Goal: Task Accomplishment & Management: Complete application form

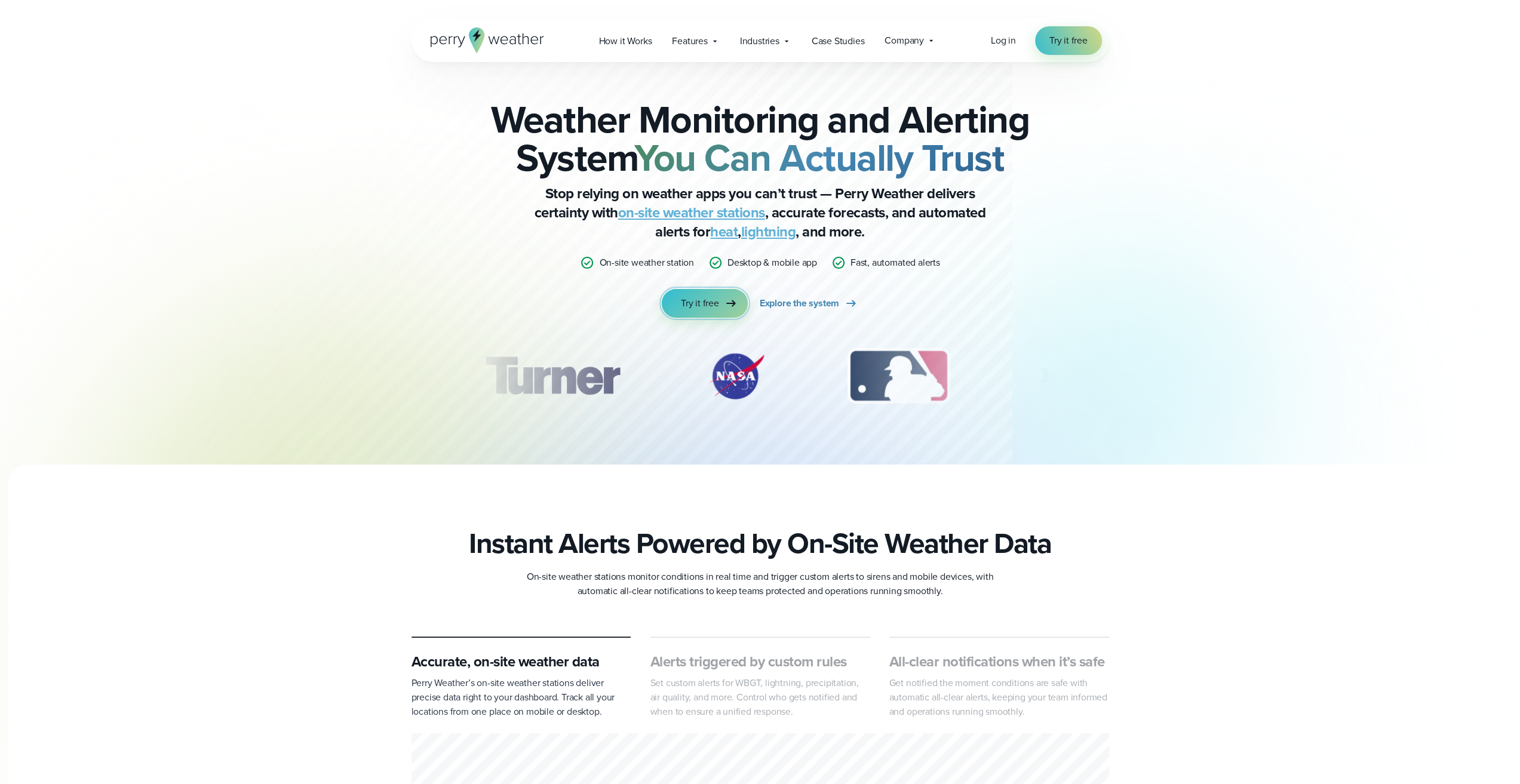
click at [704, 303] on span "Try it free" at bounding box center [700, 303] width 38 height 14
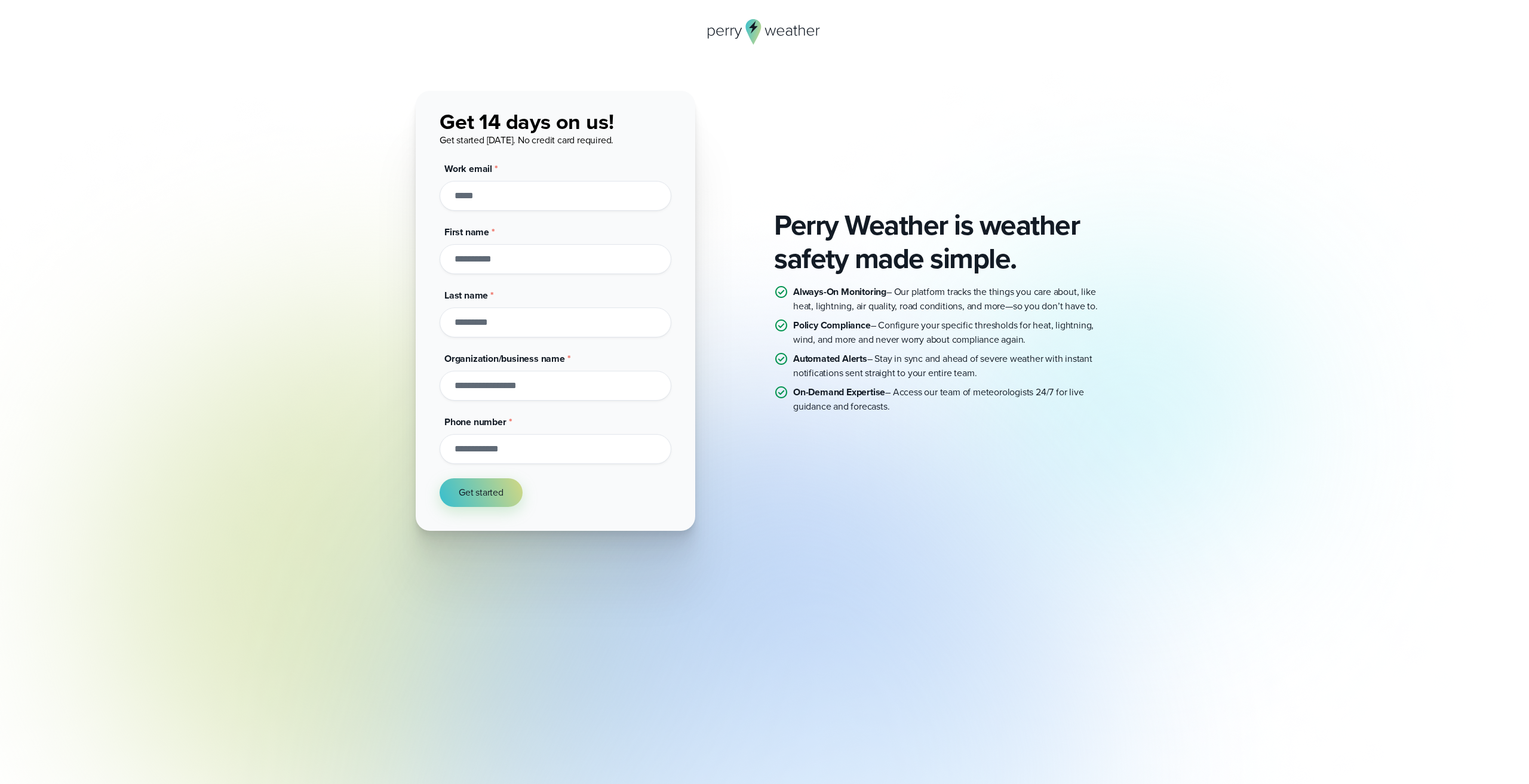
click at [510, 196] on input "Work email *" at bounding box center [556, 195] width 232 height 30
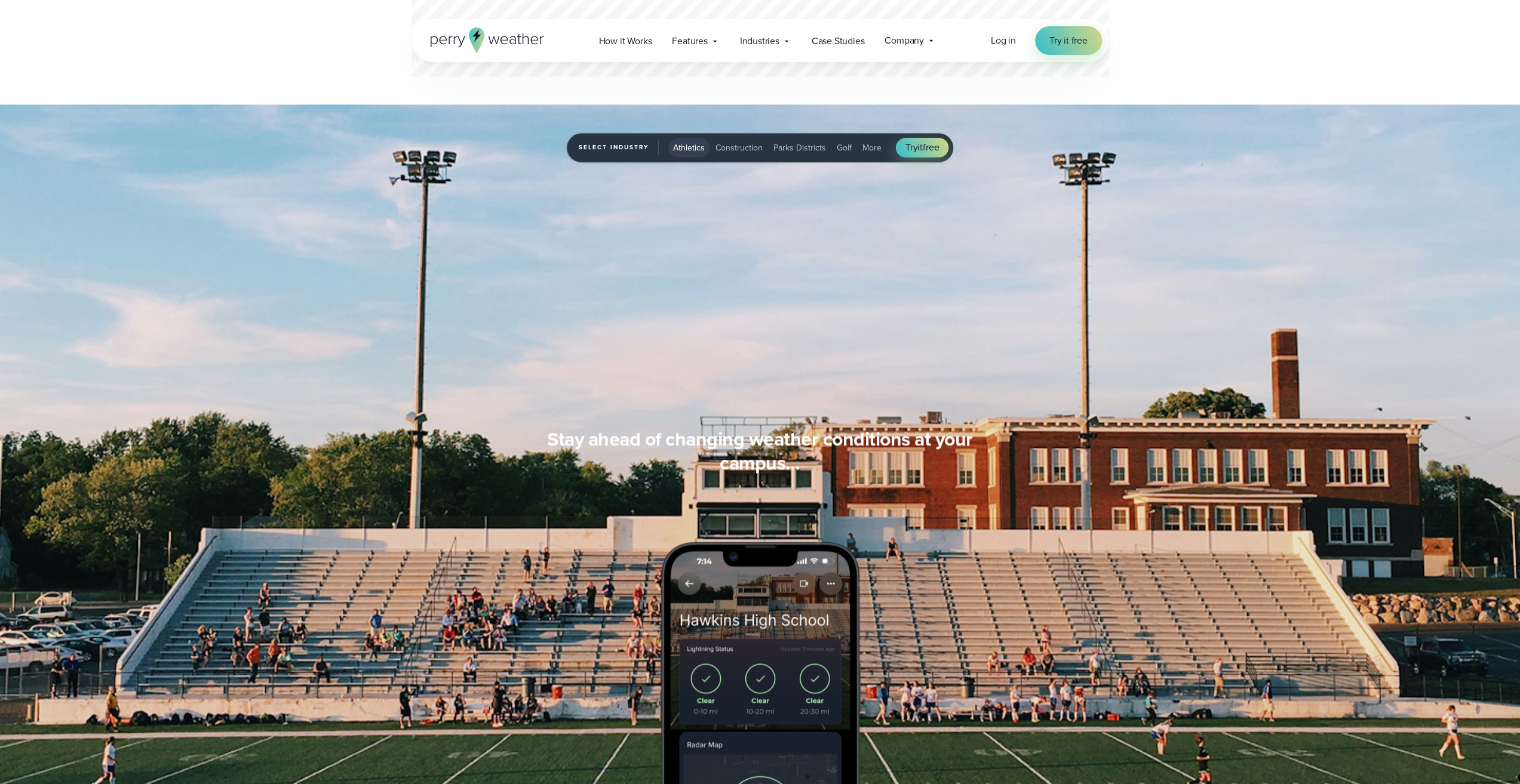
scroll to position [1134, 0]
